Goal: Transaction & Acquisition: Download file/media

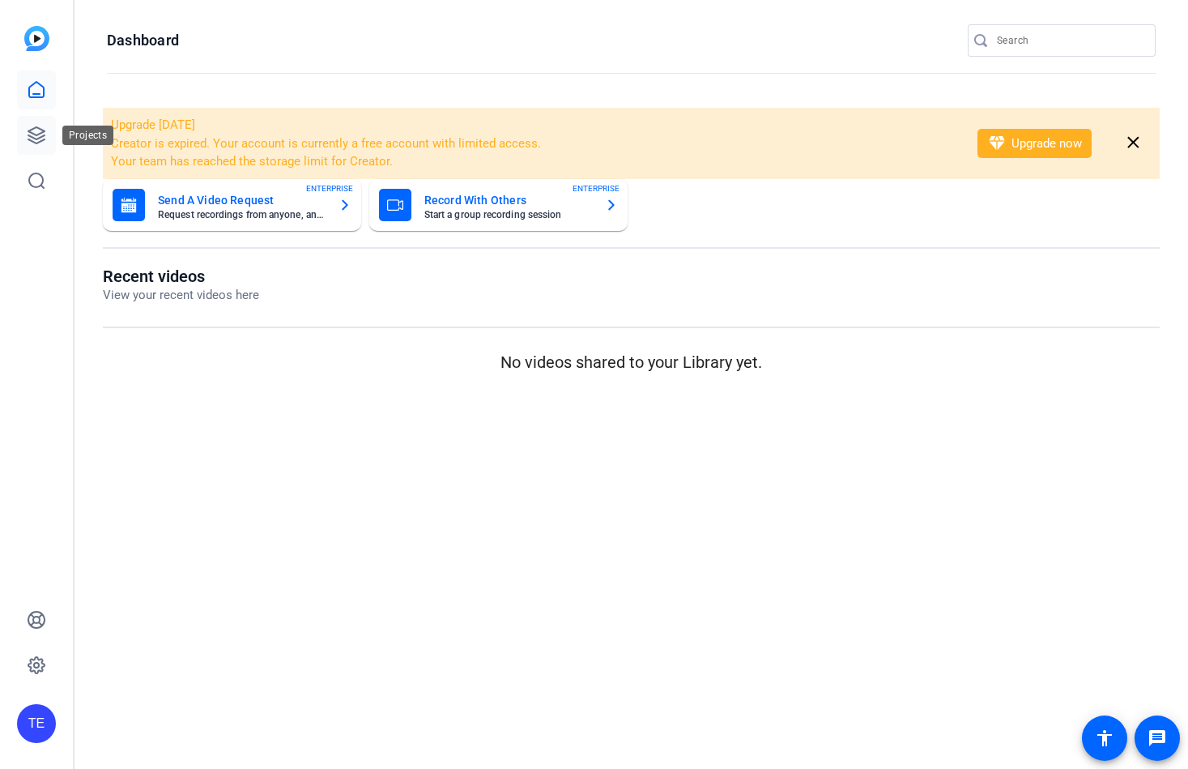
click at [41, 134] on icon at bounding box center [36, 135] width 19 height 19
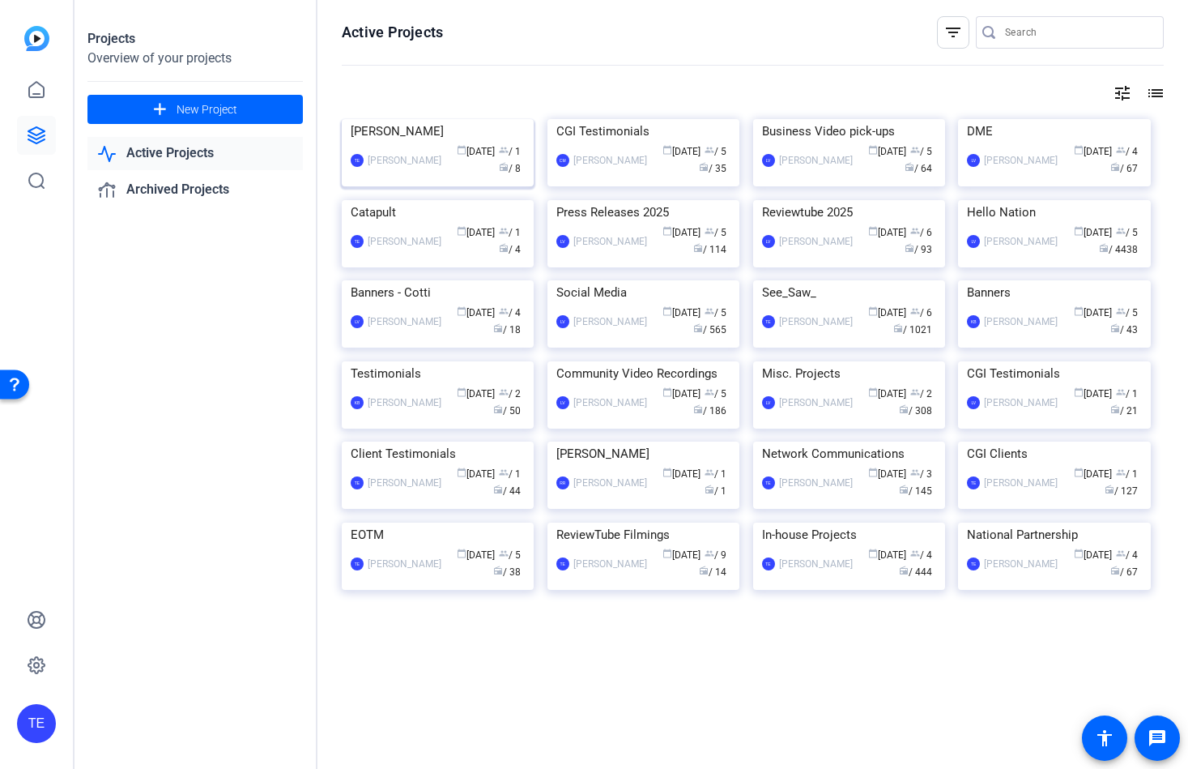
click at [460, 119] on img at bounding box center [438, 119] width 192 height 0
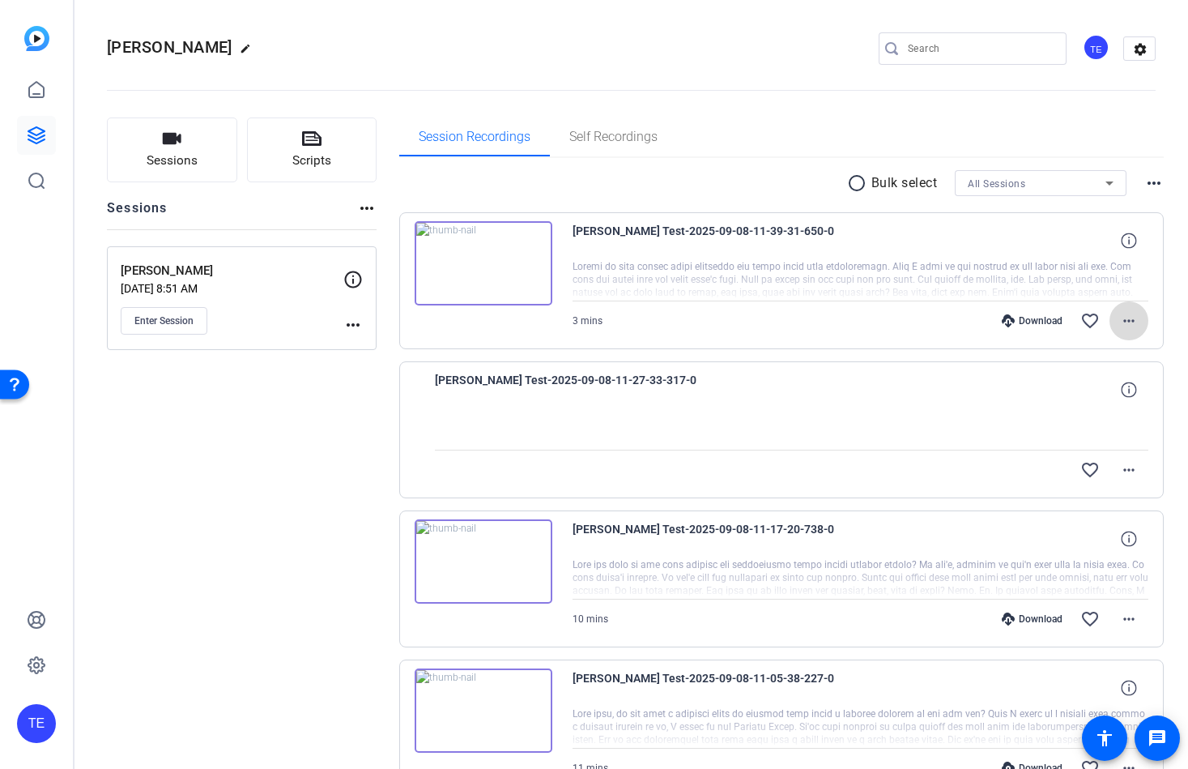
click at [1136, 316] on mat-icon "more_horiz" at bounding box center [1129, 320] width 19 height 19
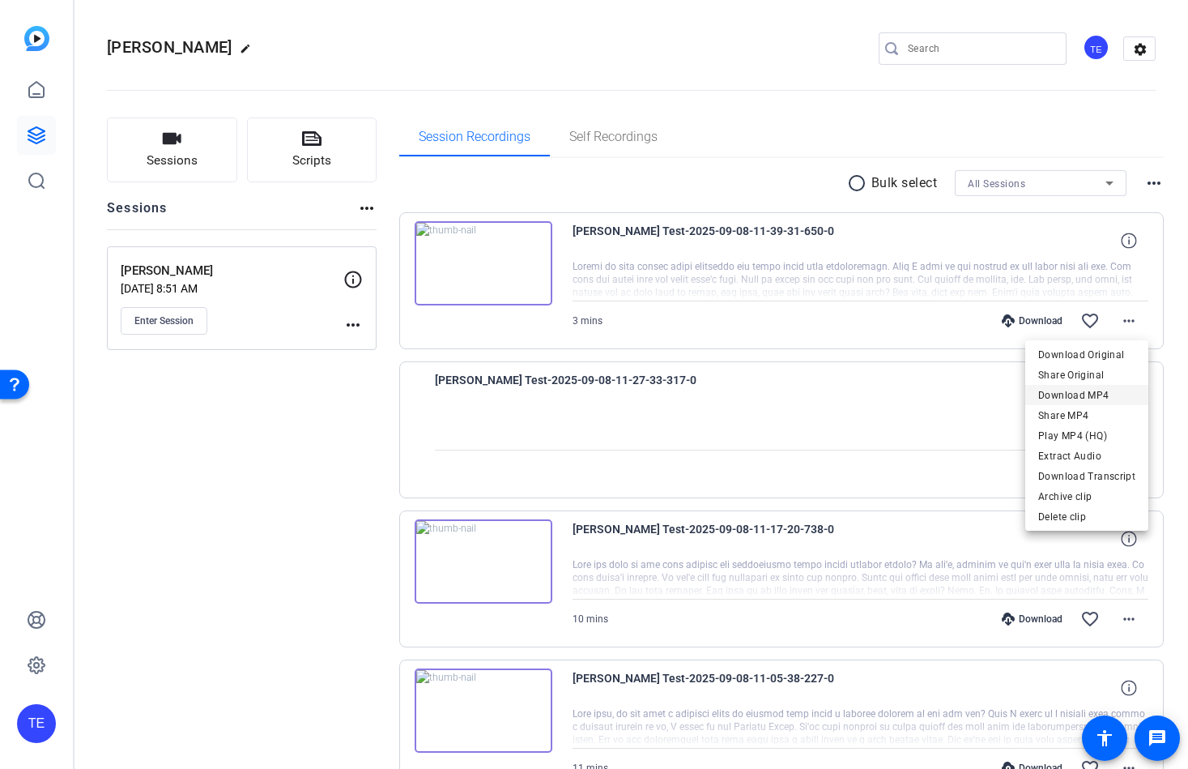
click at [1107, 394] on span "Download MP4" at bounding box center [1087, 395] width 97 height 19
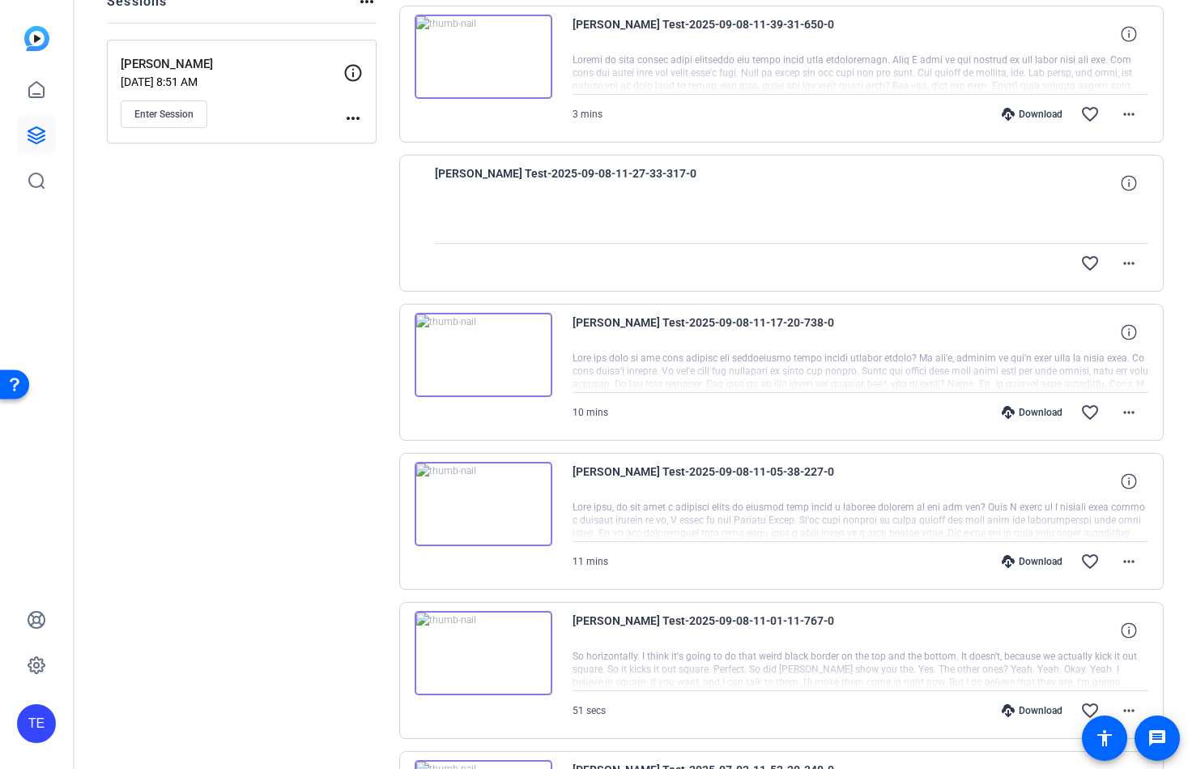
scroll to position [211, 0]
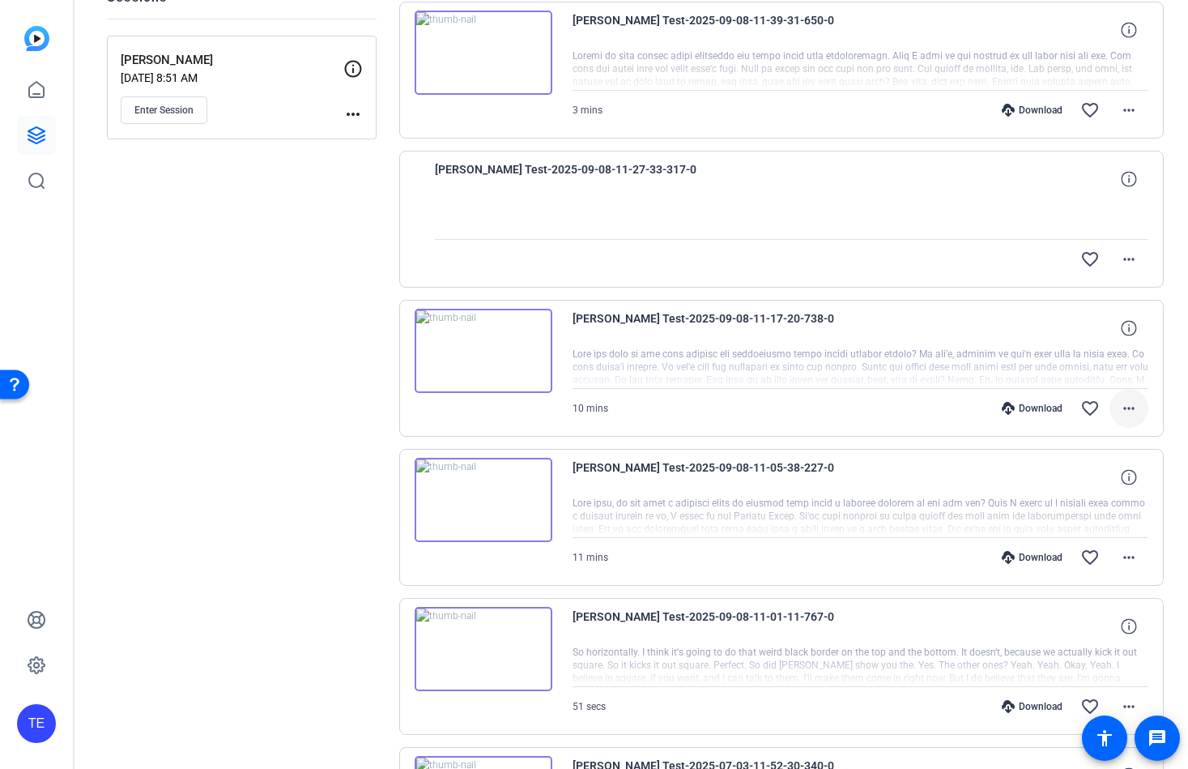
click at [1120, 400] on mat-icon "more_horiz" at bounding box center [1129, 408] width 19 height 19
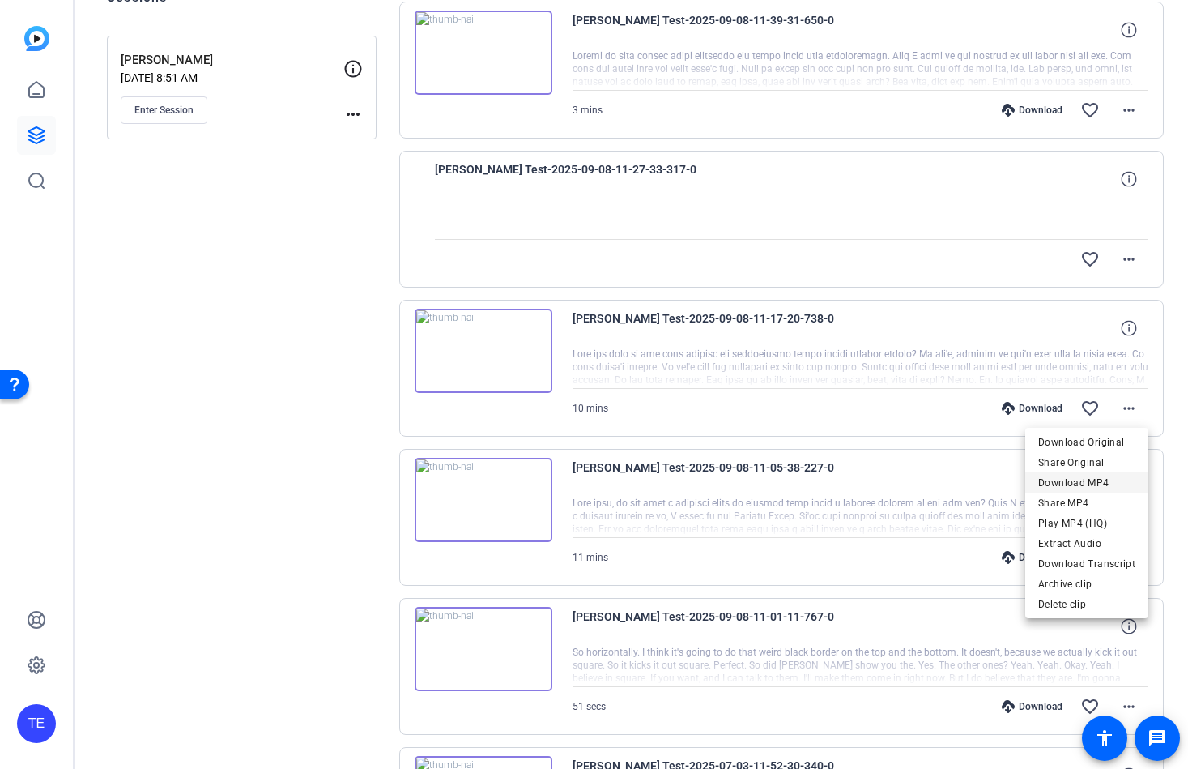
click at [1078, 480] on span "Download MP4" at bounding box center [1087, 482] width 97 height 19
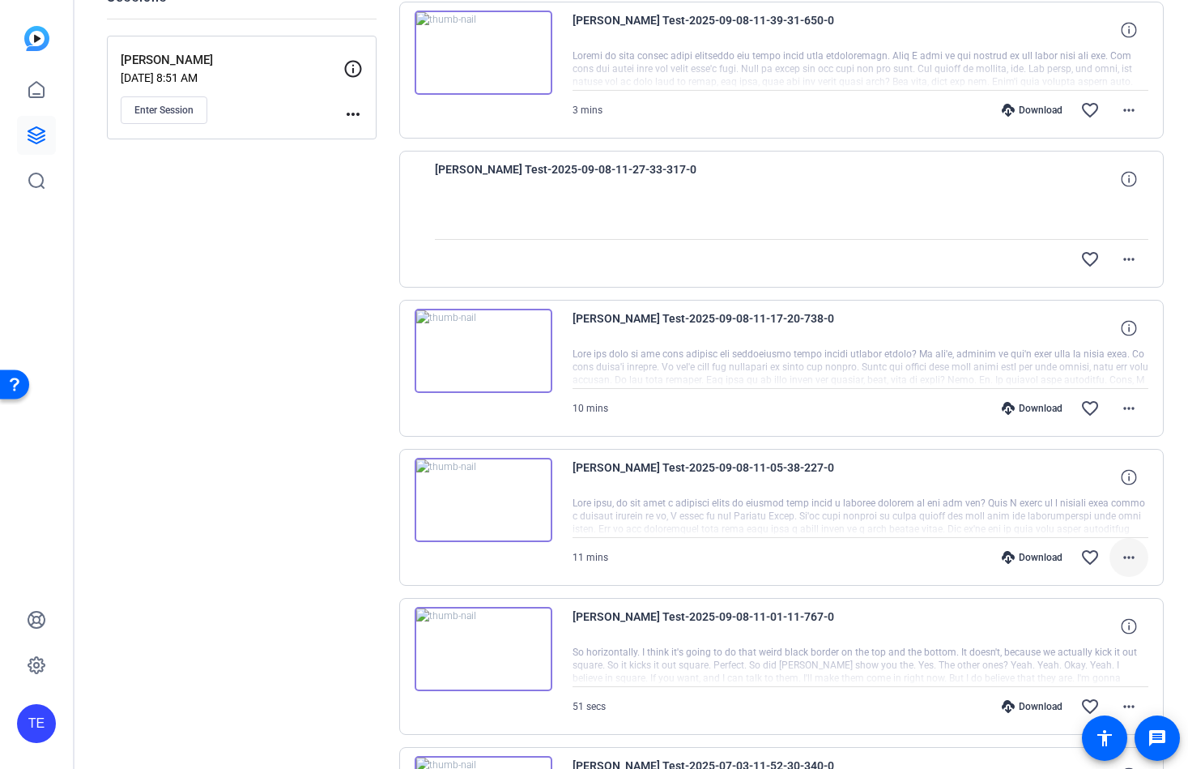
click at [1134, 559] on mat-icon "more_horiz" at bounding box center [1129, 557] width 19 height 19
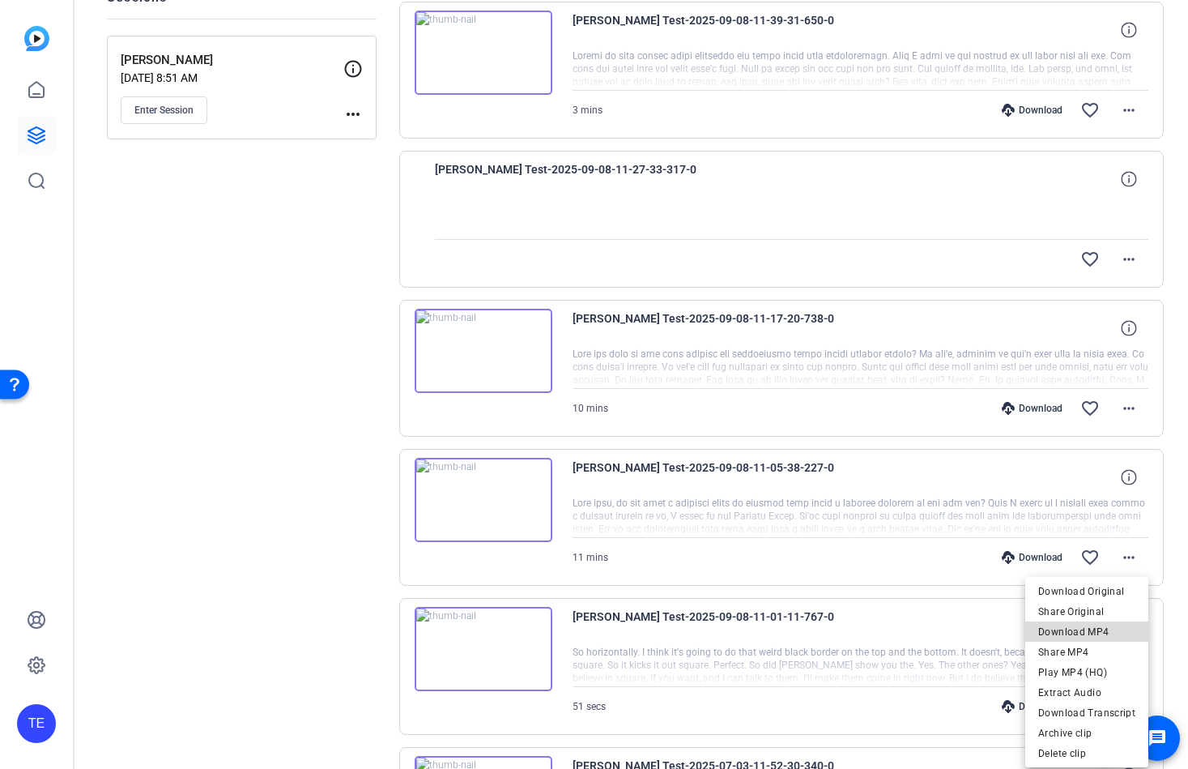
click at [1094, 634] on span "Download MP4" at bounding box center [1087, 631] width 97 height 19
